Goal: Register for event/course

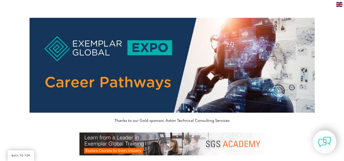
scroll to position [192, 0]
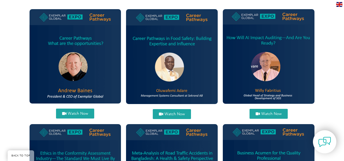
click at [167, 112] on span "Watch Now" at bounding box center [175, 114] width 20 height 4
click at [81, 113] on span "Watch Now" at bounding box center [78, 114] width 20 height 4
click at [265, 114] on span "Watch Now" at bounding box center [271, 114] width 20 height 4
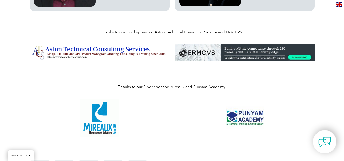
scroll to position [0, 0]
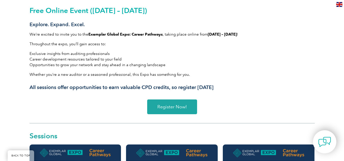
scroll to position [156, 0]
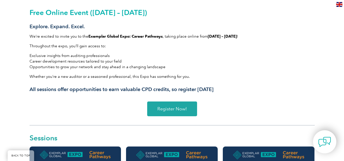
click at [157, 113] on link "Register Now!" at bounding box center [172, 109] width 50 height 15
